Goal: Task Accomplishment & Management: Use online tool/utility

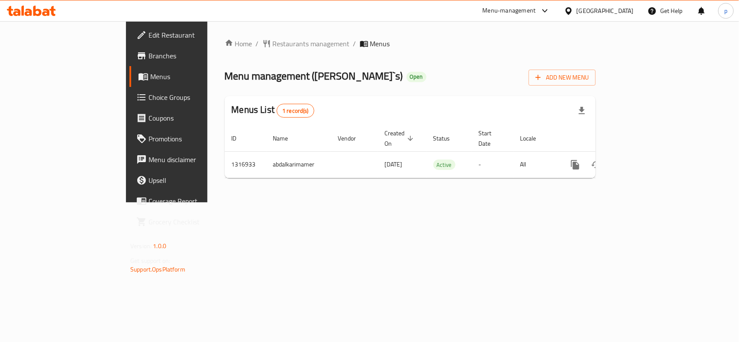
click at [600, 16] on div "[GEOGRAPHIC_DATA]" at bounding box center [605, 11] width 57 height 10
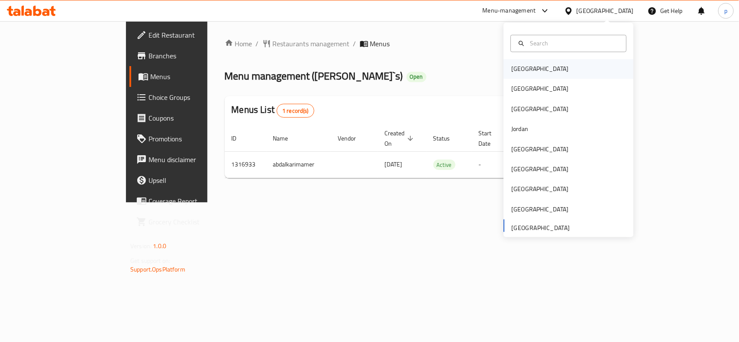
click at [516, 73] on div "Bahrain" at bounding box center [539, 69] width 57 height 10
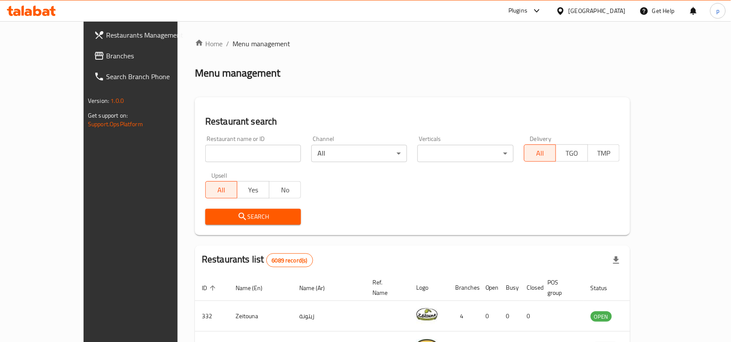
click at [611, 10] on div "Bahrain" at bounding box center [596, 11] width 57 height 10
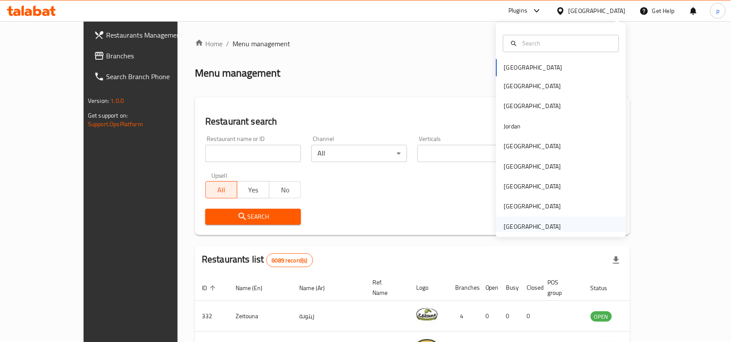
click at [531, 221] on div "[GEOGRAPHIC_DATA]" at bounding box center [532, 227] width 71 height 20
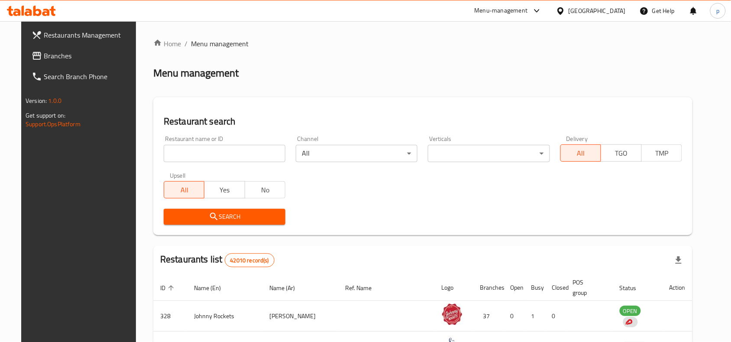
click at [44, 51] on span "Branches" at bounding box center [90, 56] width 93 height 10
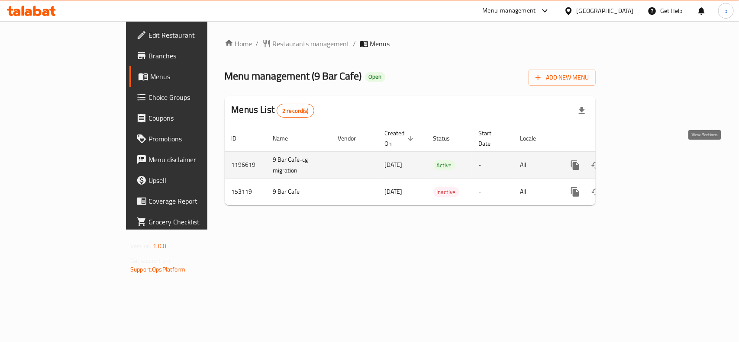
click at [641, 161] on icon "enhanced table" at bounding box center [638, 165] width 8 height 8
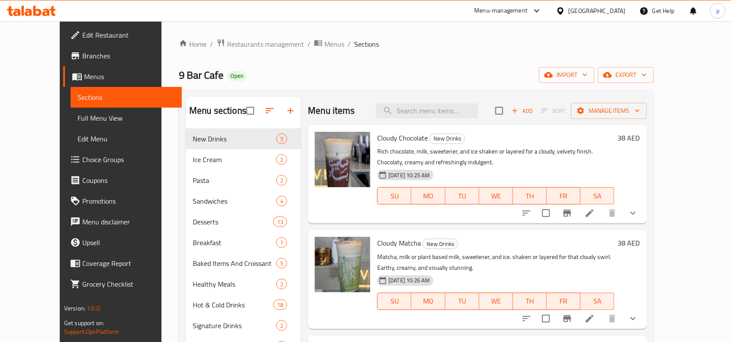
click at [82, 157] on span "Choice Groups" at bounding box center [128, 160] width 93 height 10
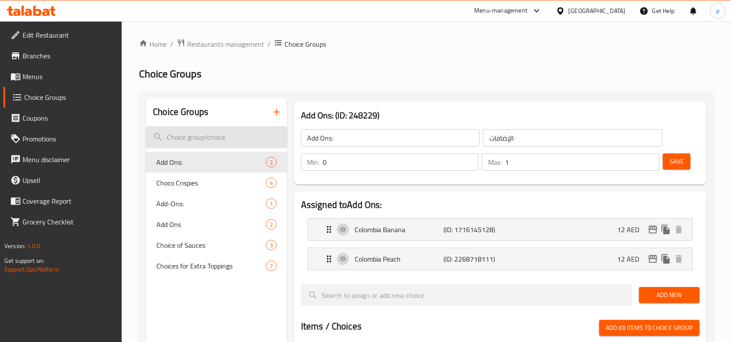
click at [199, 139] on input "search" at bounding box center [216, 137] width 141 height 22
paste input "Changes of Add Ons::"
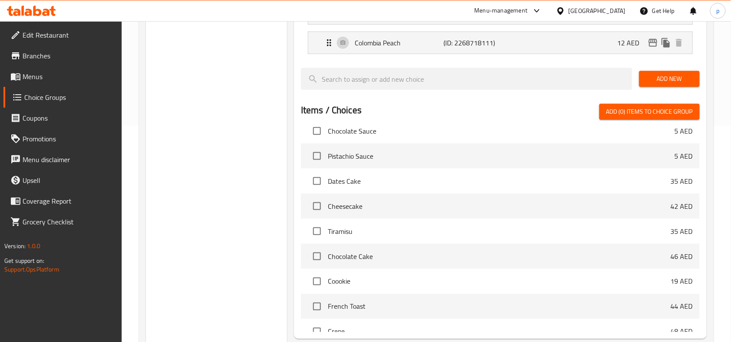
scroll to position [649, 0]
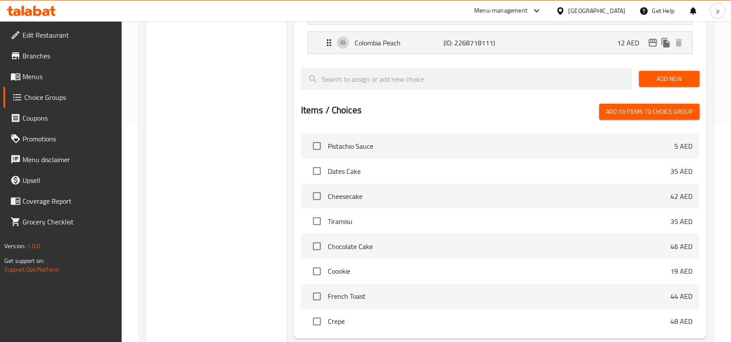
type input "Changes of Add Ons::"
click at [511, 116] on div "Items / Choices Add (0) items to choice group" at bounding box center [500, 112] width 399 height 16
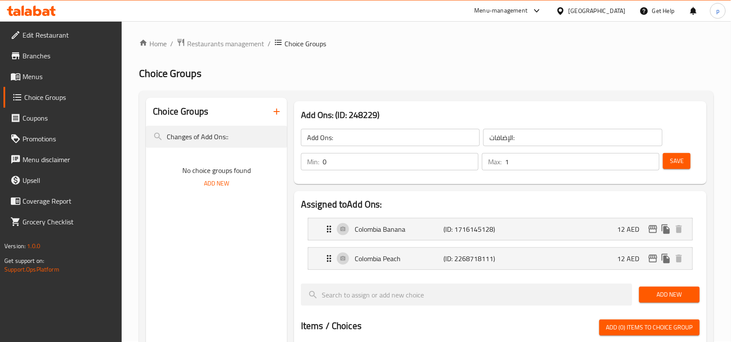
scroll to position [0, 0]
